Goal: Transaction & Acquisition: Book appointment/travel/reservation

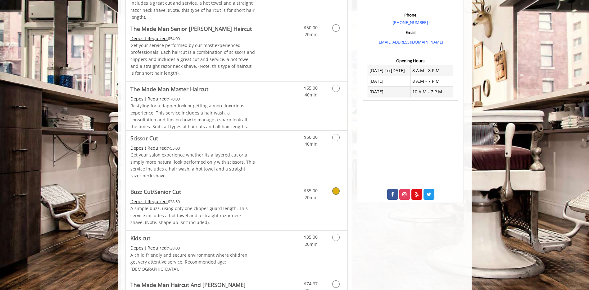
click at [251, 201] on div "Deposit Required: $38.50" at bounding box center [192, 201] width 125 height 7
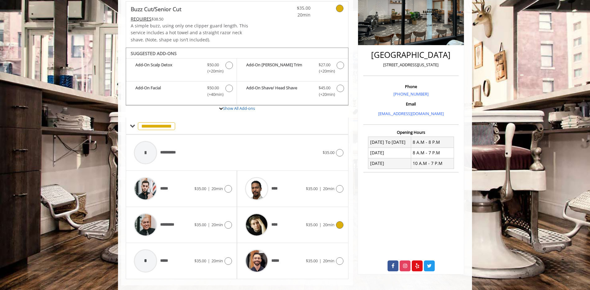
scroll to position [126, 0]
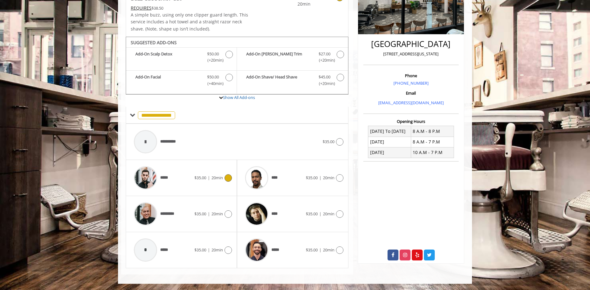
click at [193, 171] on div "*****" at bounding box center [163, 178] width 64 height 30
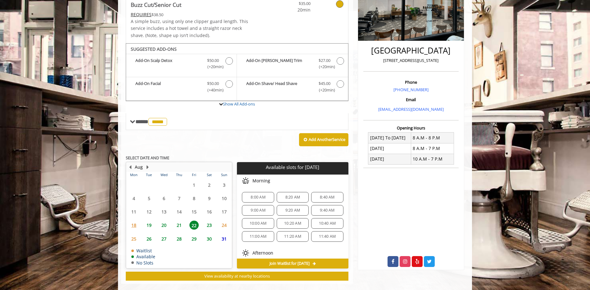
scroll to position [129, 0]
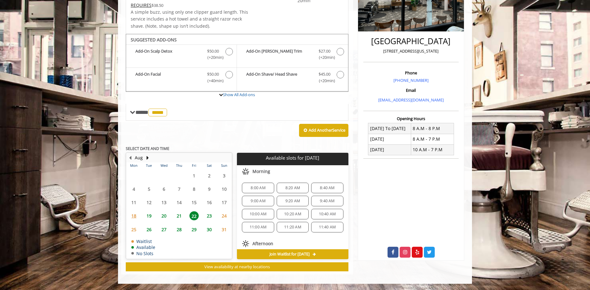
click at [237, 133] on div "Add Another Service" at bounding box center [237, 130] width 223 height 19
click at [266, 188] on span "8:00 AM" at bounding box center [258, 187] width 26 height 5
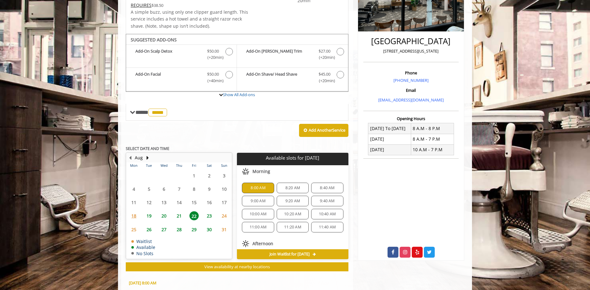
scroll to position [241, 0]
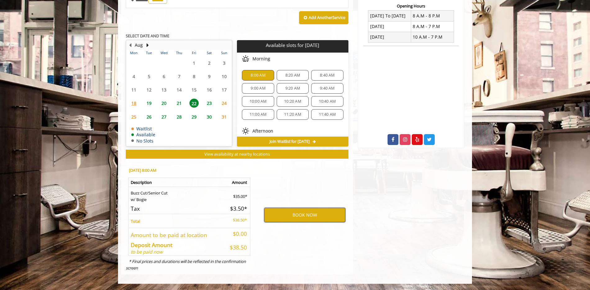
click at [282, 214] on button "BOOK NOW" at bounding box center [304, 215] width 81 height 14
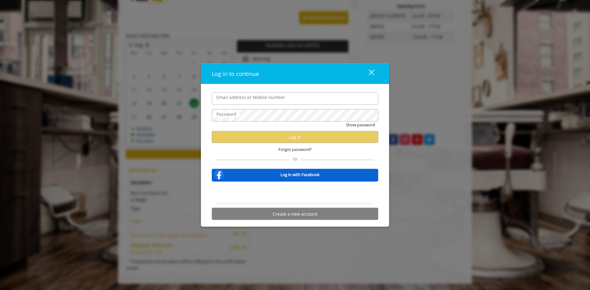
click at [238, 98] on input "Email address or Mobile number" at bounding box center [295, 98] width 167 height 12
click at [231, 114] on label "Password" at bounding box center [226, 113] width 26 height 7
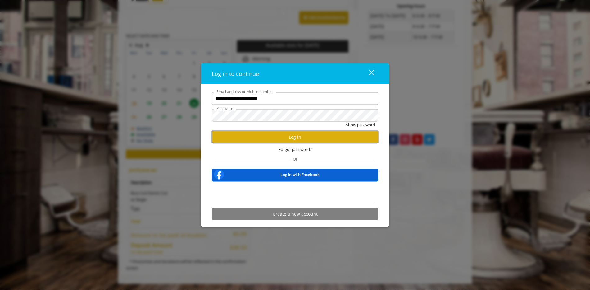
click at [243, 136] on button "Log in" at bounding box center [295, 137] width 167 height 12
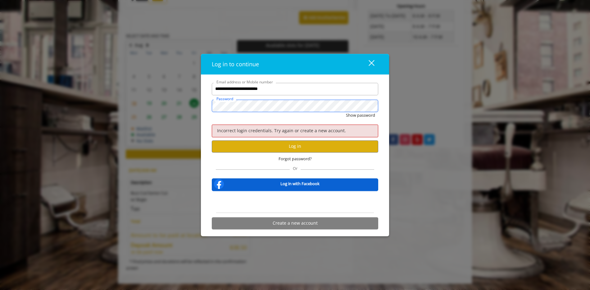
click at [346, 112] on button "Show password" at bounding box center [360, 115] width 29 height 7
click at [270, 147] on button "Log in" at bounding box center [295, 146] width 167 height 12
drag, startPoint x: 319, startPoint y: 61, endPoint x: 309, endPoint y: 71, distance: 14.3
click at [318, 61] on div "Log in to continue" at bounding box center [284, 64] width 145 height 9
click at [301, 94] on input "**********" at bounding box center [295, 89] width 167 height 12
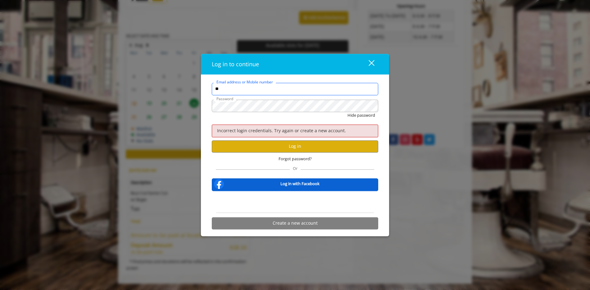
type input "**********"
click at [289, 135] on div "Incorrect login credentials. Try again or create a new account." at bounding box center [295, 131] width 167 height 12
click at [288, 144] on button "Log in" at bounding box center [295, 146] width 167 height 12
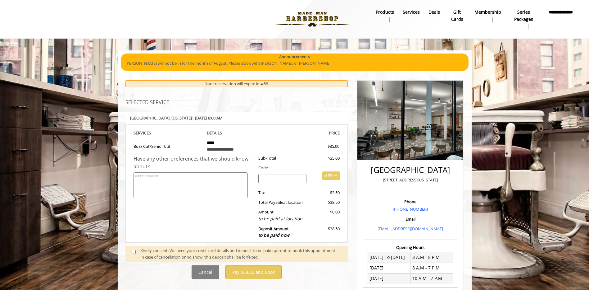
click at [166, 259] on div "Kindly consent: We need your credit card details and deposit to be paid upfront…" at bounding box center [240, 253] width 201 height 13
click at [162, 254] on div "Kindly consent: We need your credit card details and deposit to be paid upfront…" at bounding box center [240, 253] width 201 height 13
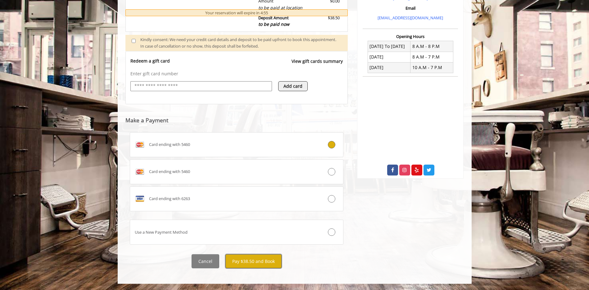
click at [254, 259] on button "Pay $38.50 and Book" at bounding box center [254, 261] width 56 height 14
